Goal: Transaction & Acquisition: Purchase product/service

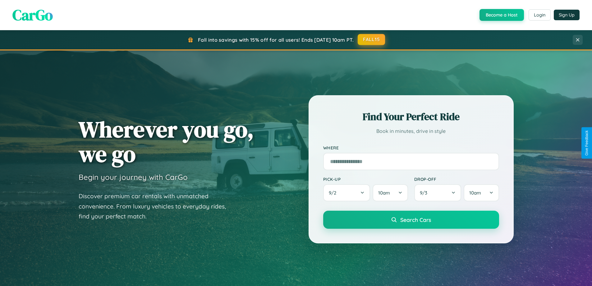
click at [372, 39] on button "FALL15" at bounding box center [371, 39] width 27 height 11
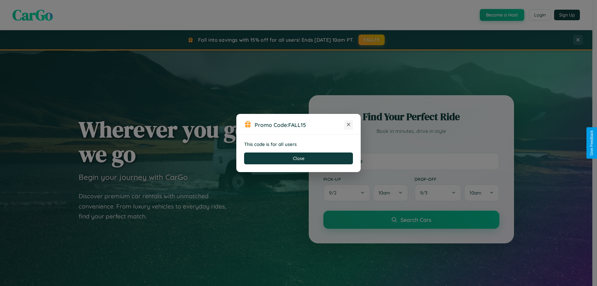
click at [349, 125] on icon at bounding box center [348, 124] width 6 height 6
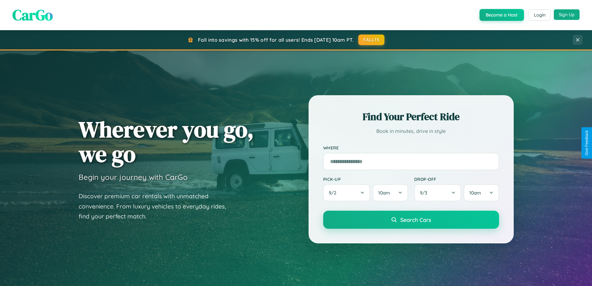
click at [567, 15] on button "Sign Up" at bounding box center [567, 14] width 26 height 11
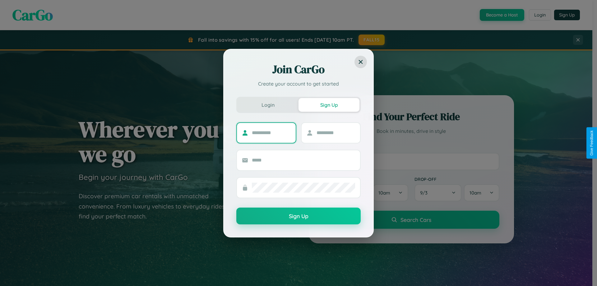
click at [271, 132] on input "text" at bounding box center [271, 133] width 39 height 10
type input "*********"
click at [335, 132] on input "text" at bounding box center [335, 133] width 39 height 10
type input "******"
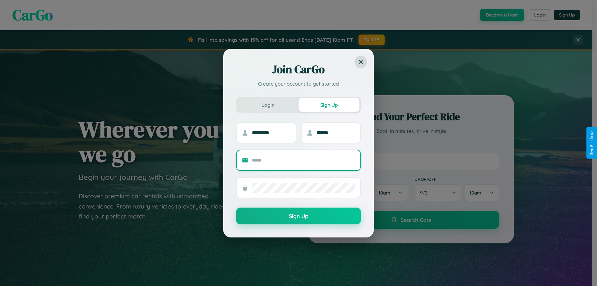
click at [303, 160] on input "text" at bounding box center [303, 160] width 103 height 10
type input "**********"
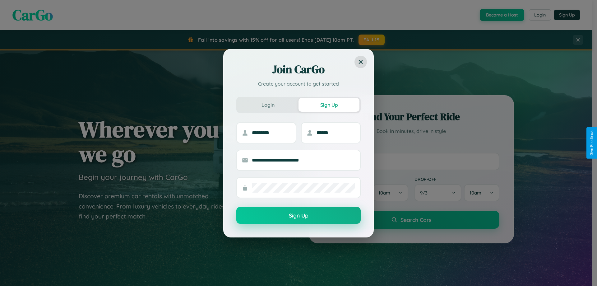
click at [298, 215] on button "Sign Up" at bounding box center [298, 215] width 124 height 17
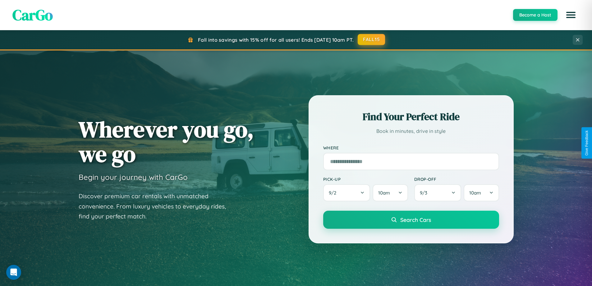
click at [372, 39] on button "FALL15" at bounding box center [371, 39] width 27 height 11
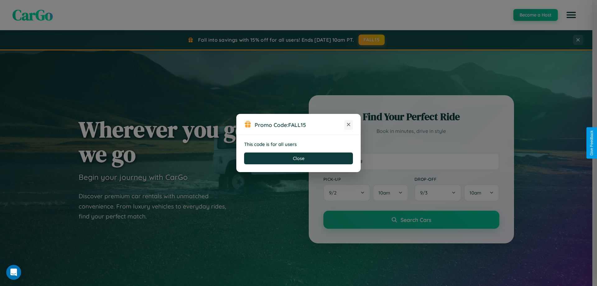
click at [349, 125] on icon at bounding box center [348, 124] width 6 height 6
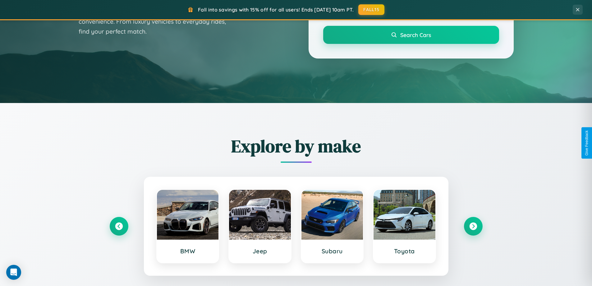
scroll to position [268, 0]
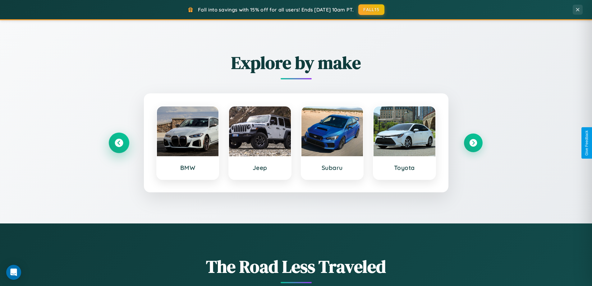
click at [119, 143] on icon at bounding box center [119, 143] width 8 height 8
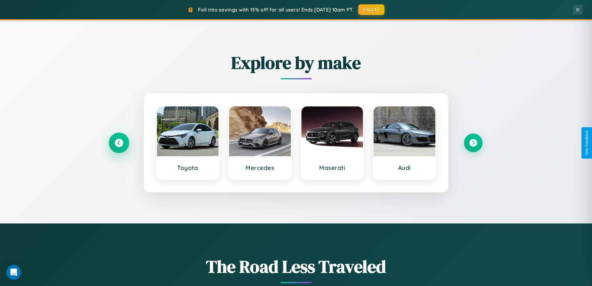
click at [119, 143] on icon at bounding box center [119, 143] width 8 height 8
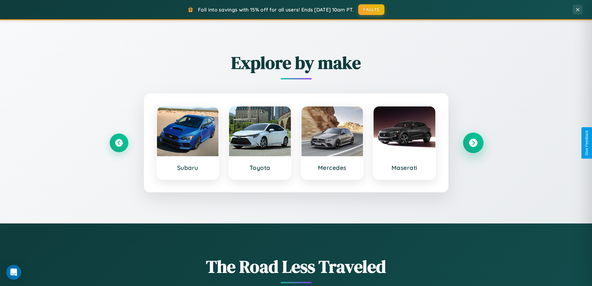
click at [473, 143] on icon at bounding box center [473, 143] width 8 height 8
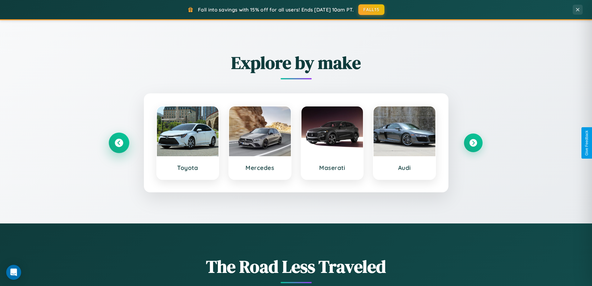
click at [119, 143] on icon at bounding box center [119, 143] width 8 height 8
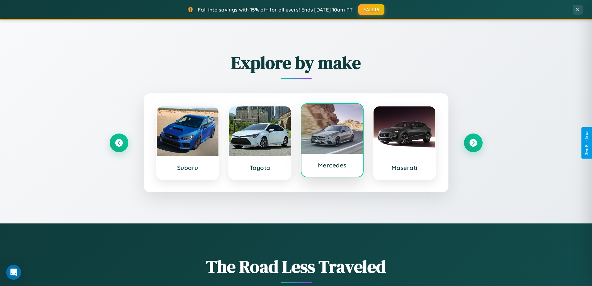
click at [332, 142] on div at bounding box center [333, 129] width 62 height 50
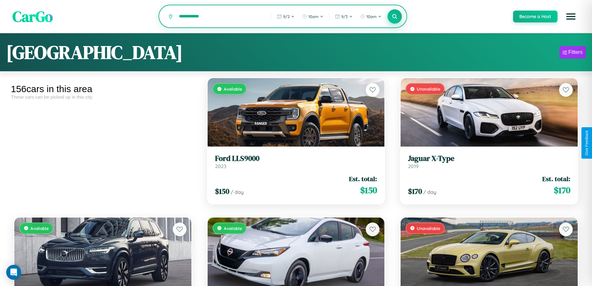
type input "**********"
click at [395, 17] on icon at bounding box center [395, 16] width 6 height 6
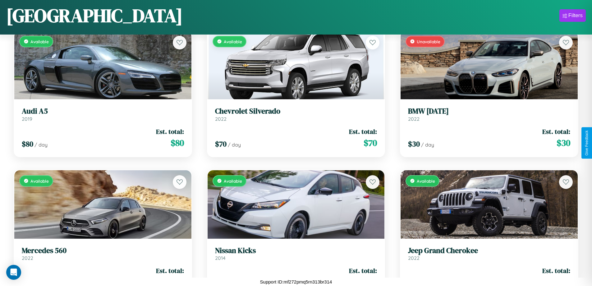
scroll to position [4543, 0]
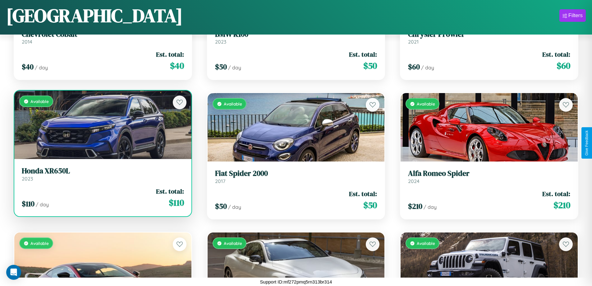
click at [102, 176] on link "Honda XR650L 2023" at bounding box center [103, 173] width 162 height 15
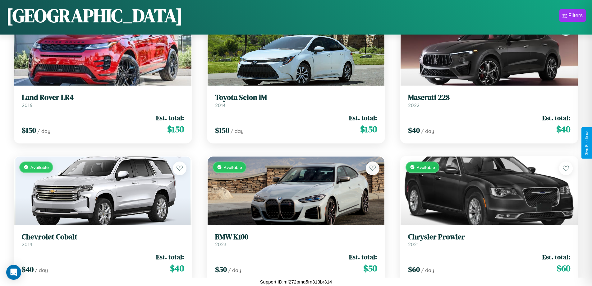
scroll to position [4125, 0]
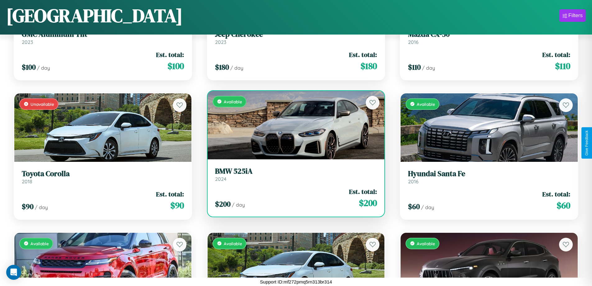
click at [293, 174] on h3 "BMW 525iA" at bounding box center [296, 171] width 162 height 9
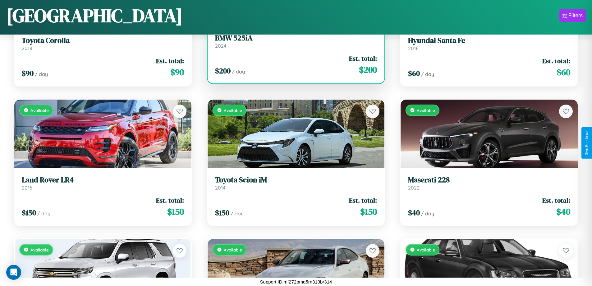
scroll to position [4264, 0]
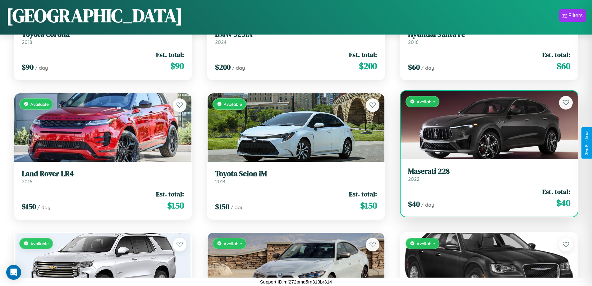
click at [485, 174] on h3 "Maserati 228" at bounding box center [489, 171] width 162 height 9
